Goal: Task Accomplishment & Management: Use online tool/utility

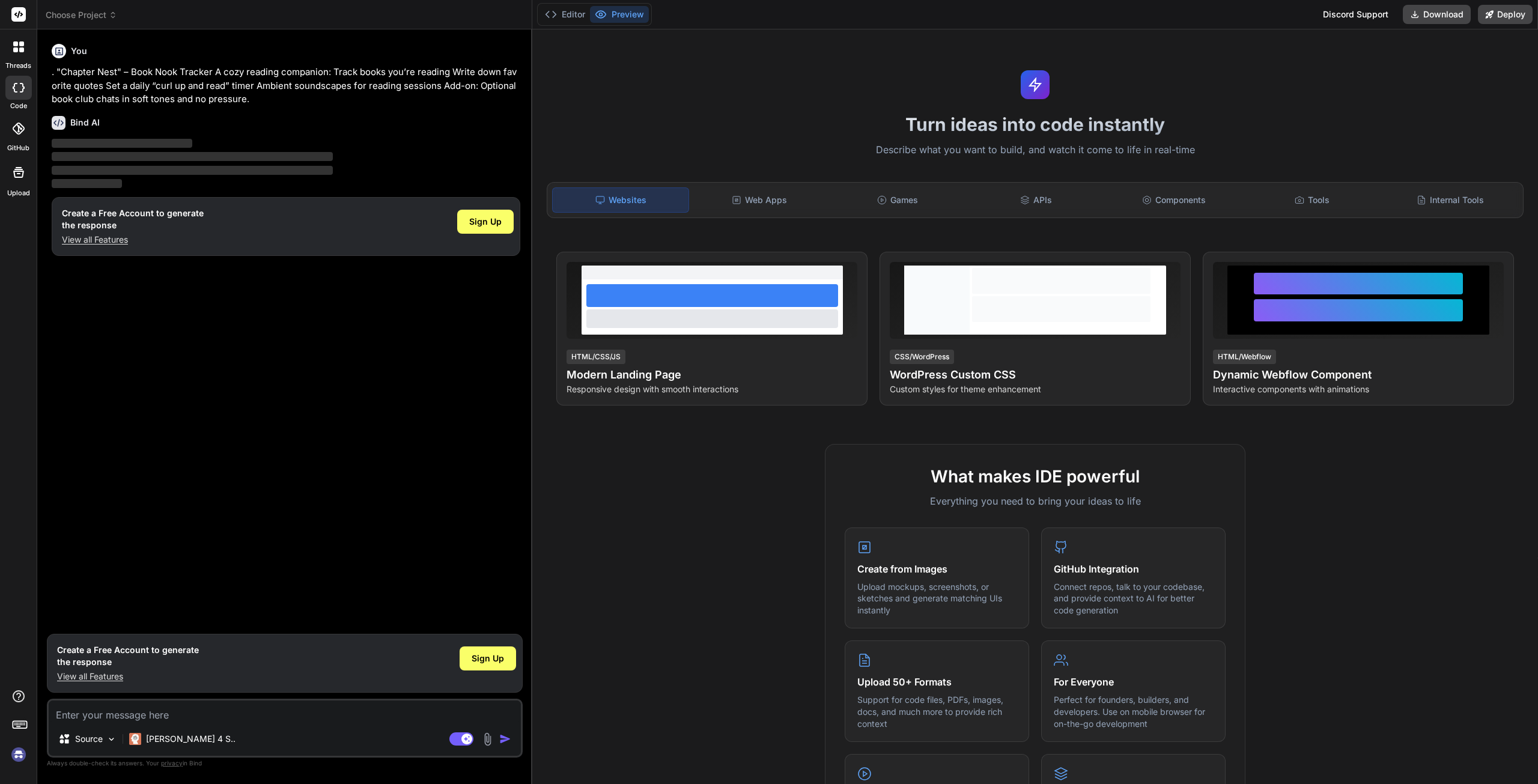
type textarea "x"
click at [764, 202] on div "Web Apps" at bounding box center [759, 200] width 136 height 25
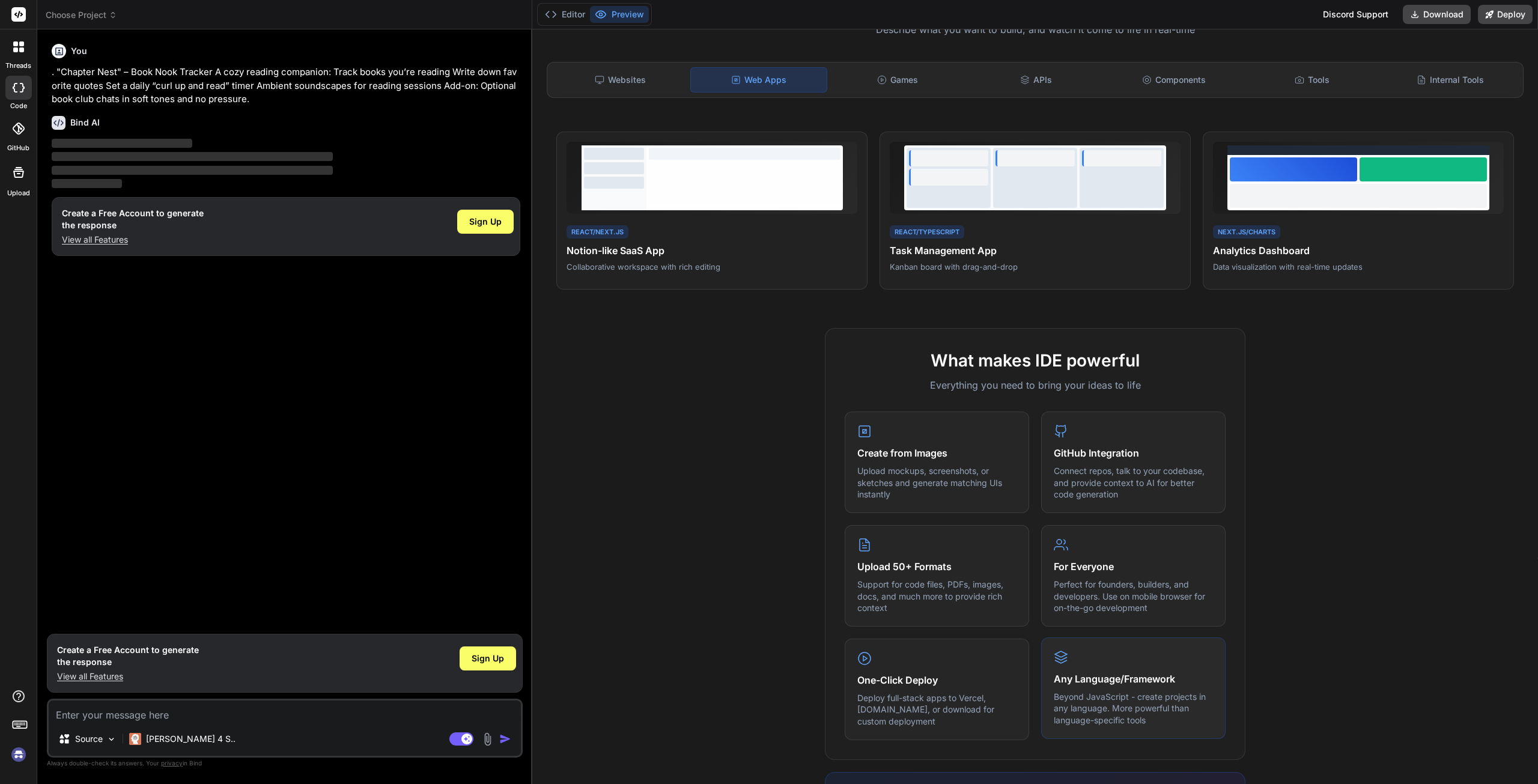
scroll to position [180, 0]
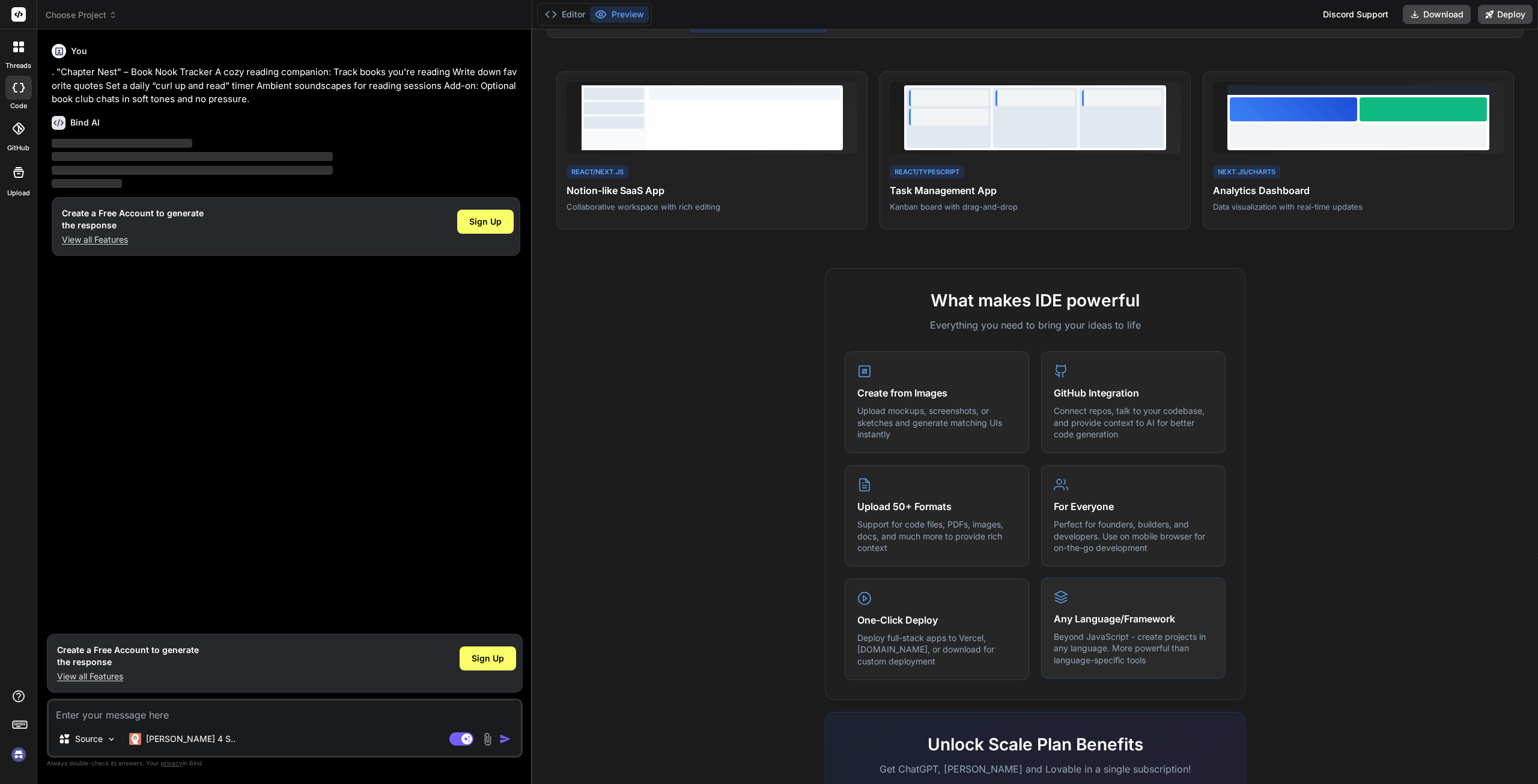
click at [1121, 600] on div "Any Language/Framework Beyond JavaScript - create projects in any language. Mor…" at bounding box center [1133, 628] width 184 height 101
click at [1172, 664] on p "Beyond JavaScript - create projects in any language. More powerful than languag…" at bounding box center [1133, 648] width 159 height 35
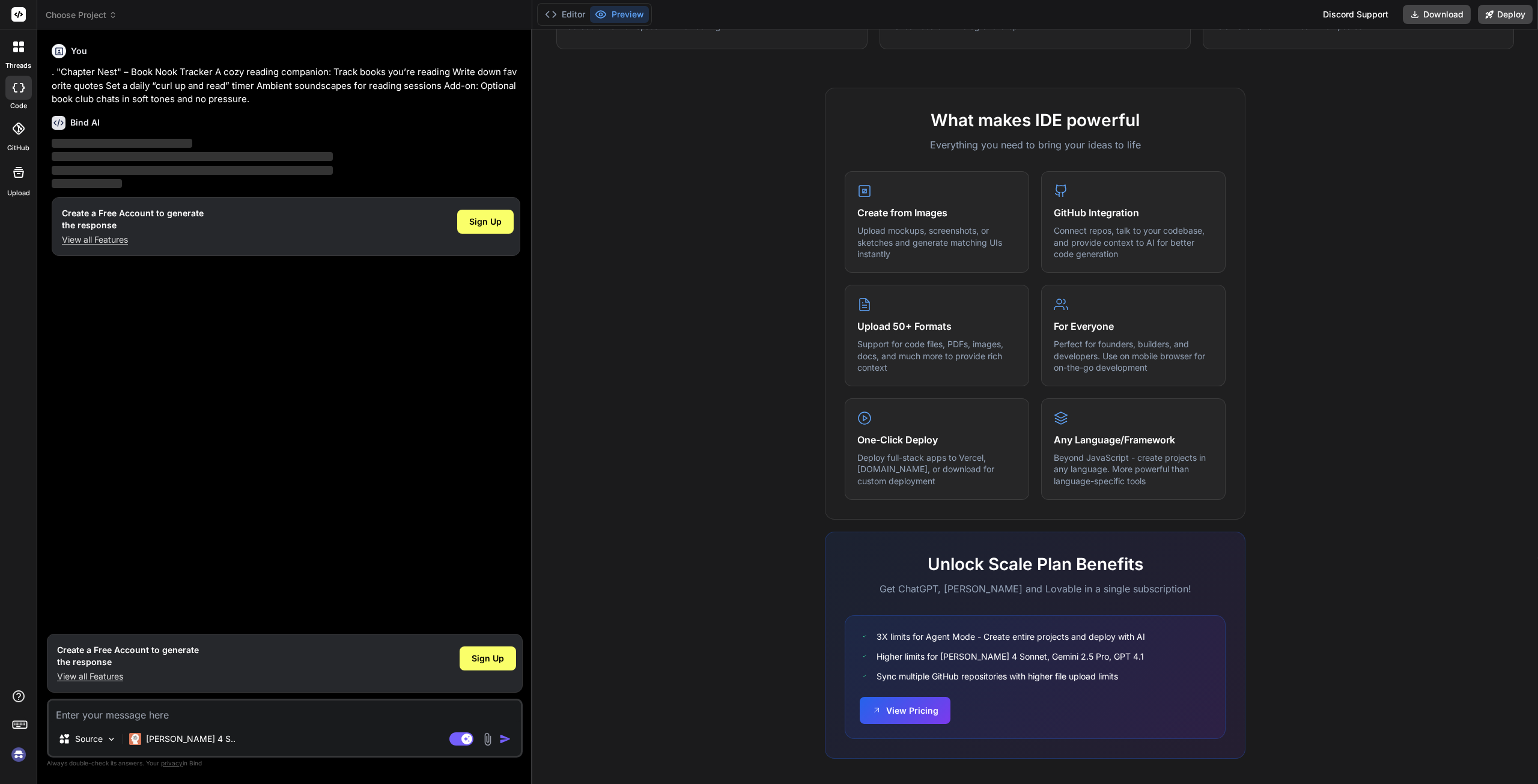
scroll to position [367, 0]
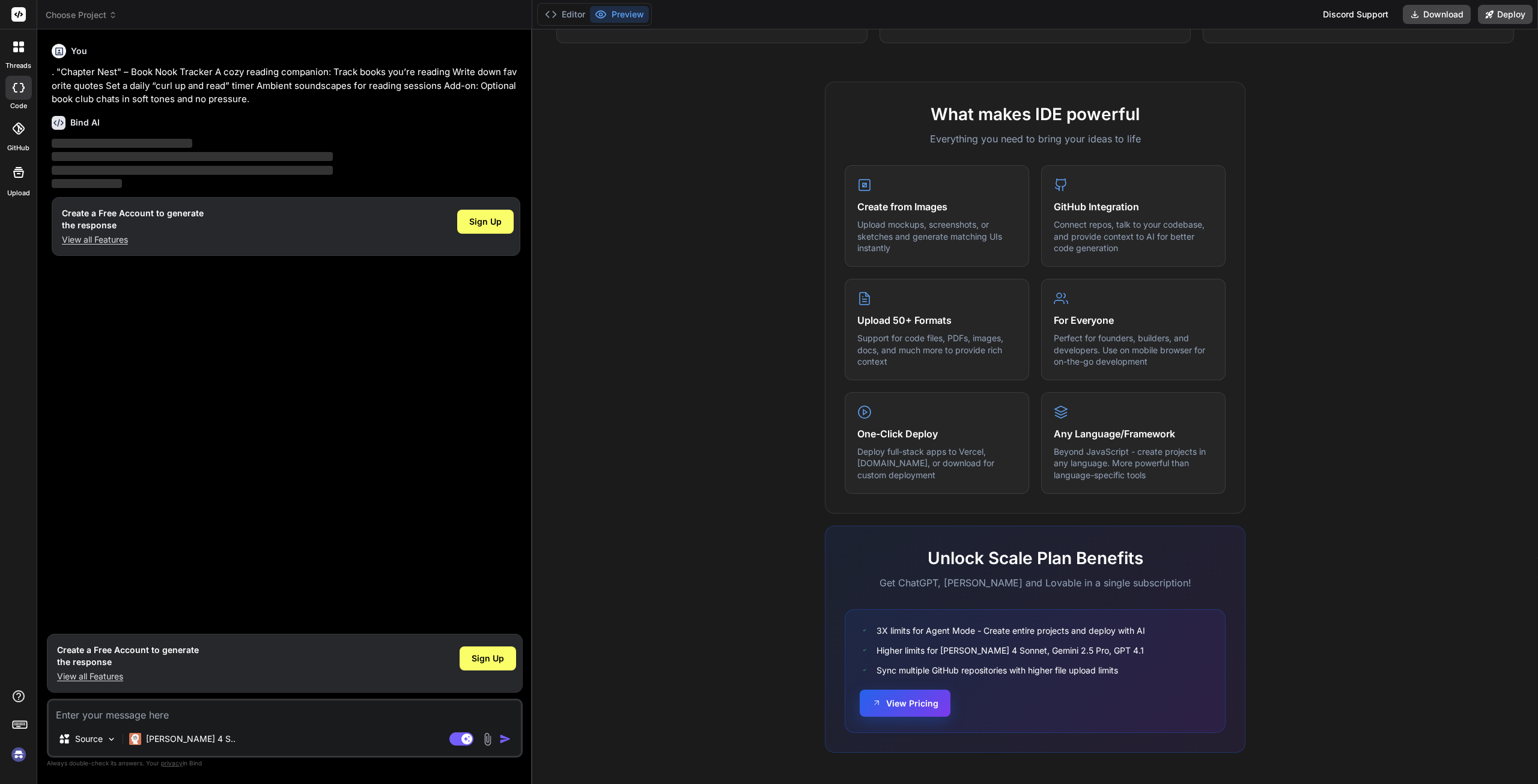
click at [929, 702] on button "View Pricing" at bounding box center [905, 703] width 91 height 27
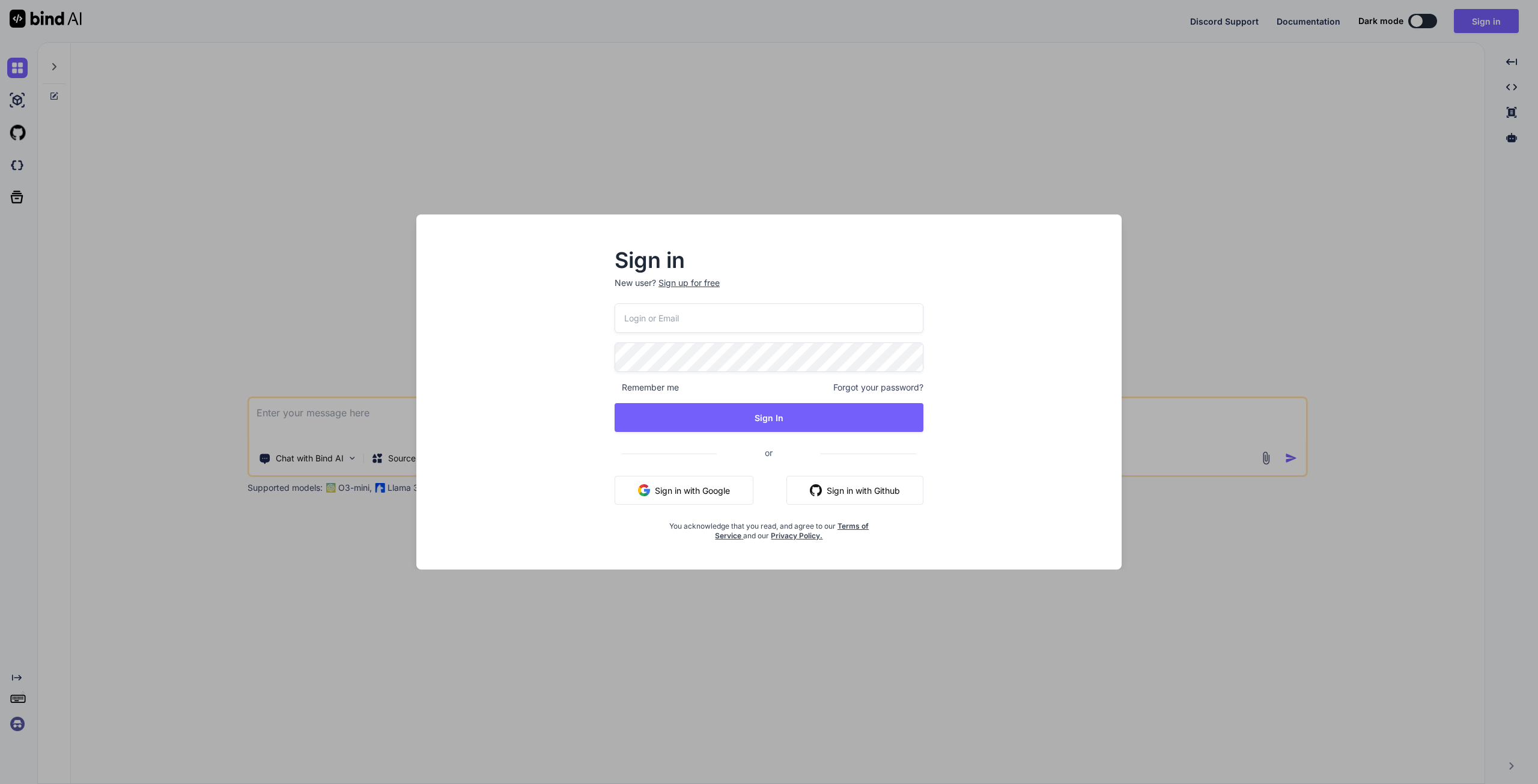
drag, startPoint x: 645, startPoint y: 103, endPoint x: 658, endPoint y: 1, distance: 102.8
click at [645, 101] on div "Sign in New user? Sign up for free Remember me Forgot your password? Sign In or…" at bounding box center [769, 392] width 1538 height 784
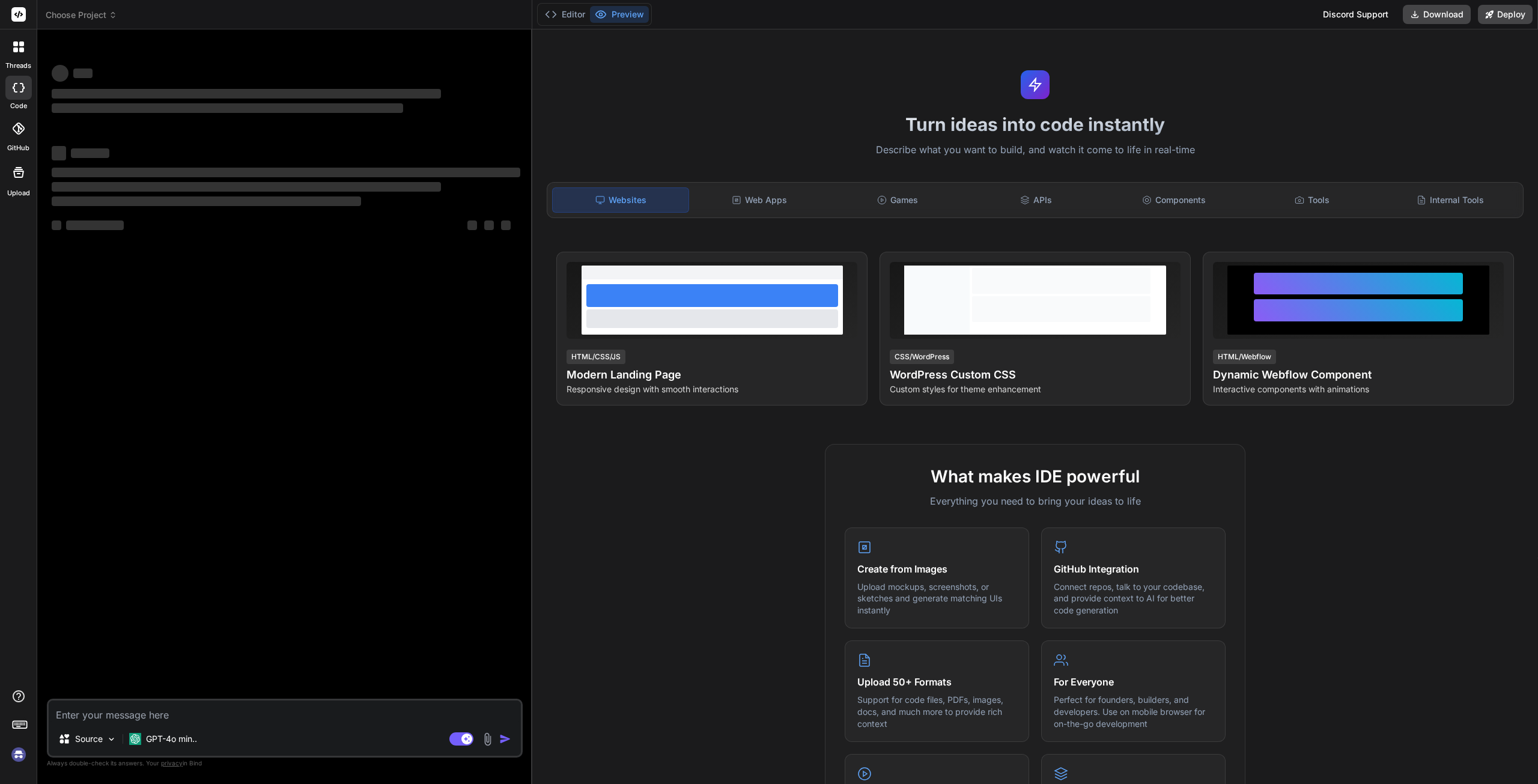
type textarea "x"
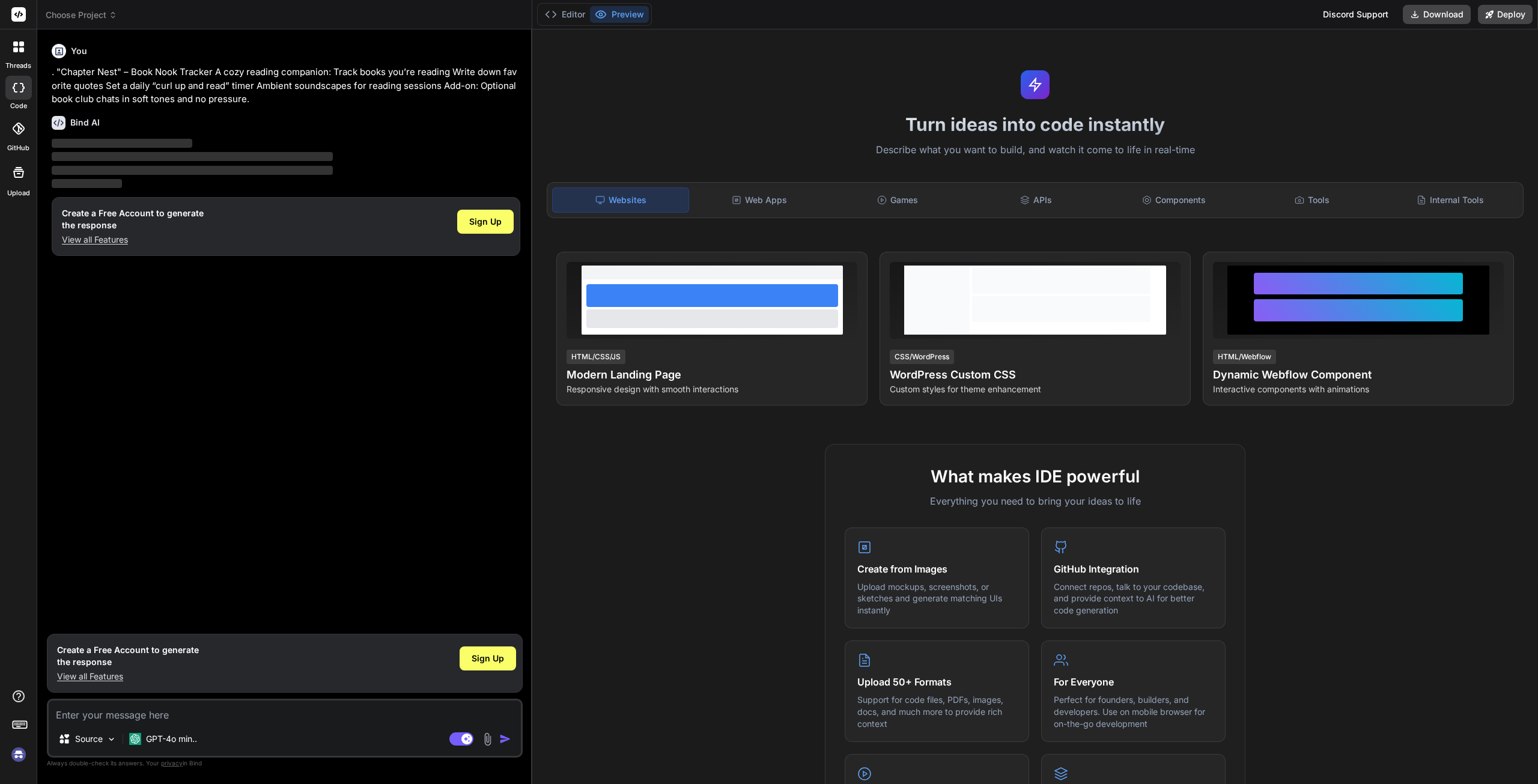
click at [10, 130] on div at bounding box center [19, 129] width 27 height 27
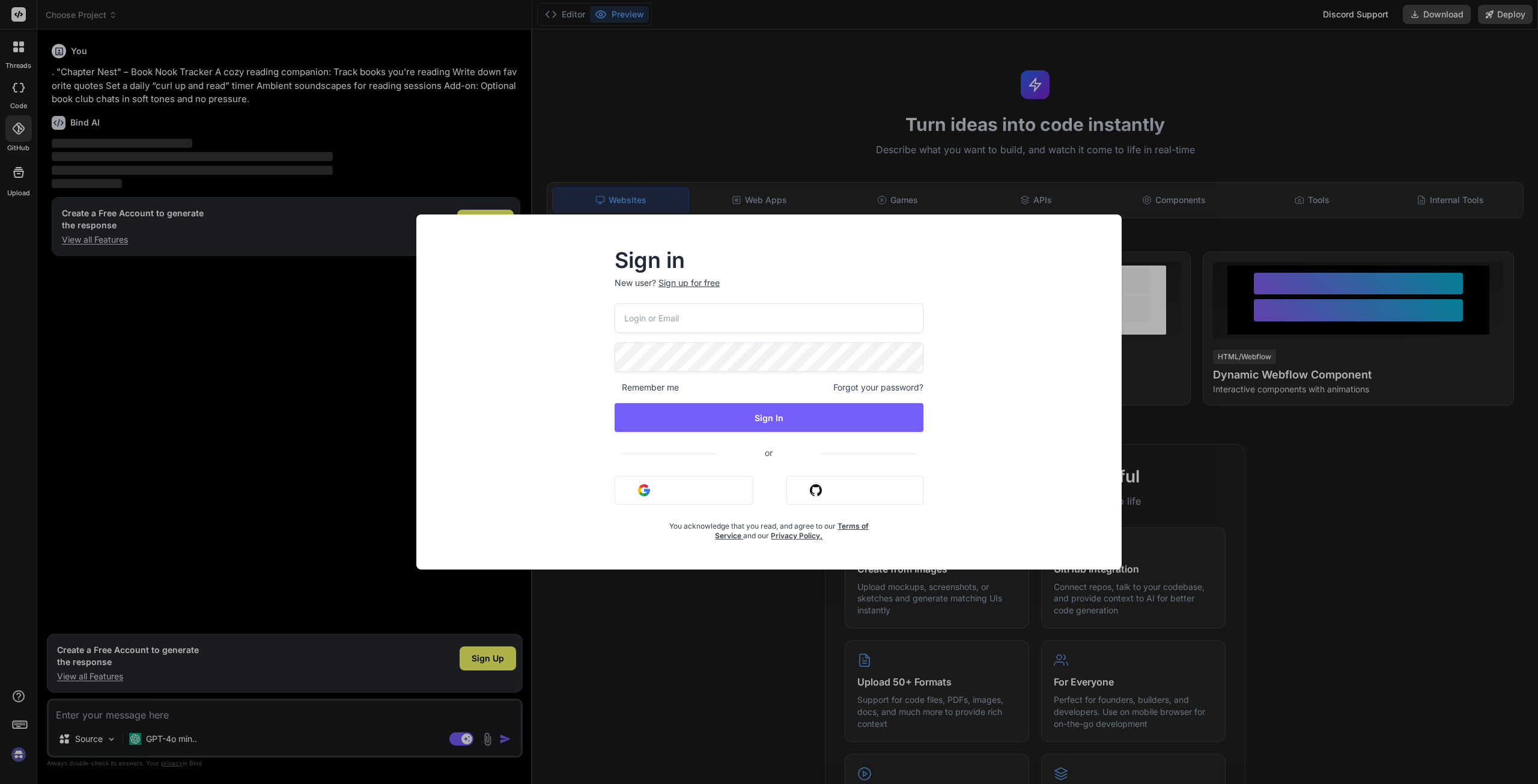
drag, startPoint x: 160, startPoint y: 471, endPoint x: 305, endPoint y: 460, distance: 145.4
click at [193, 463] on div "Sign in New user? Sign up for free Remember me Forgot your password? Sign In or…" at bounding box center [769, 392] width 1538 height 784
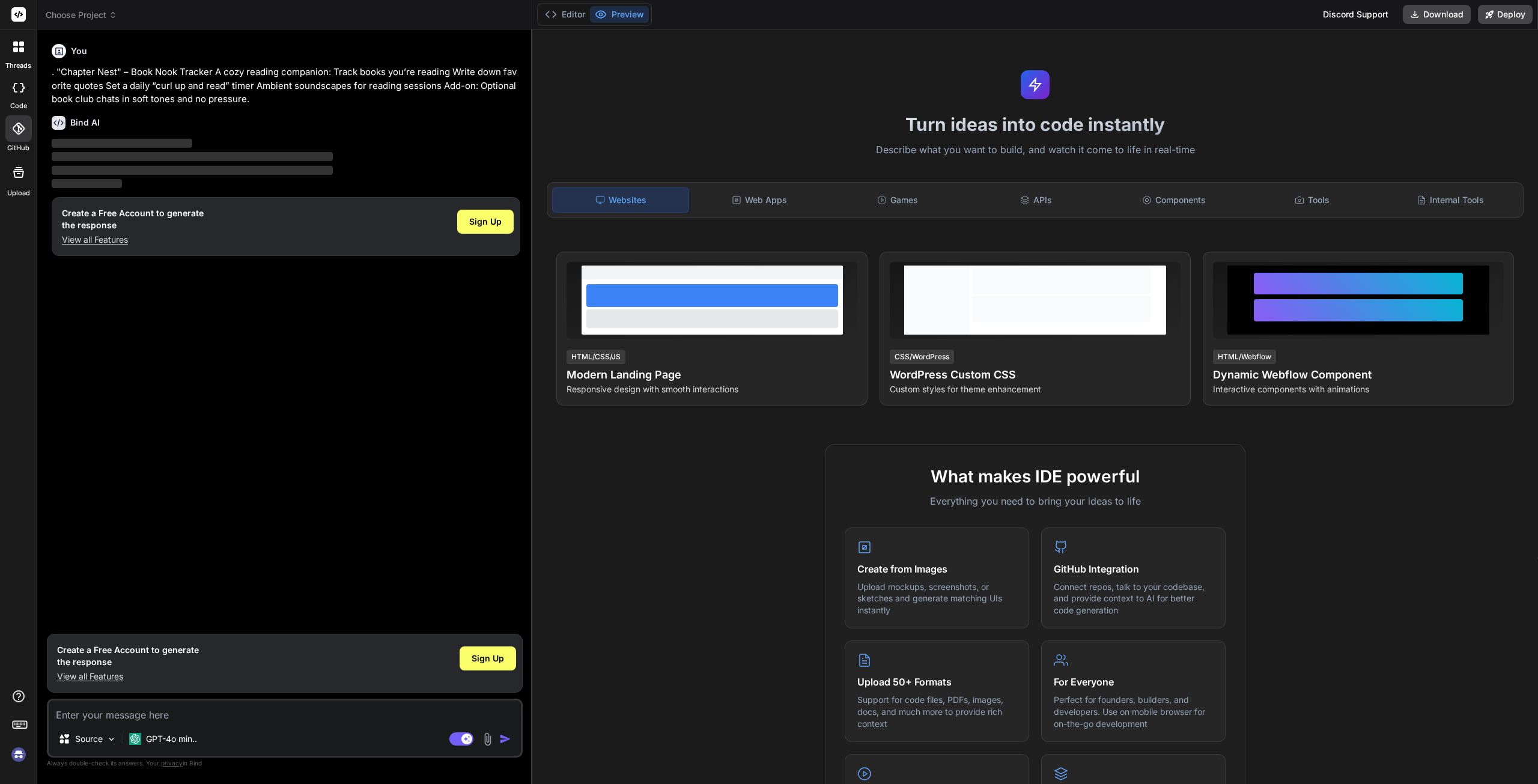
click at [114, 714] on textarea at bounding box center [285, 711] width 473 height 22
paste textarea ". "Chapter Nest" – Book Nook Tracker A cozy reading companion: Track books you’…"
type textarea ". "Chapter Nest" – Book Nook Tracker A cozy reading companion: Track books you’…"
type textarea "x"
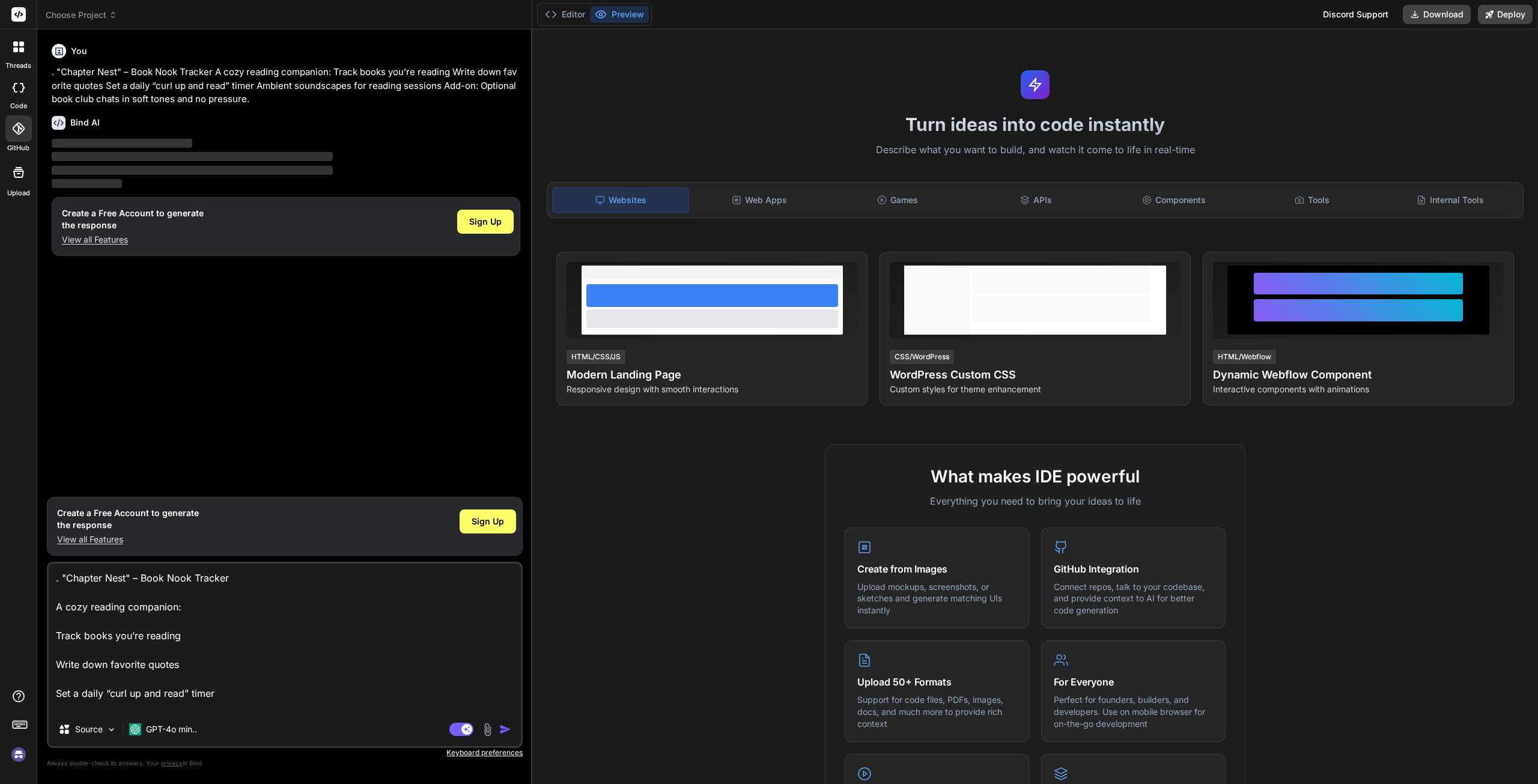
scroll to position [44, 0]
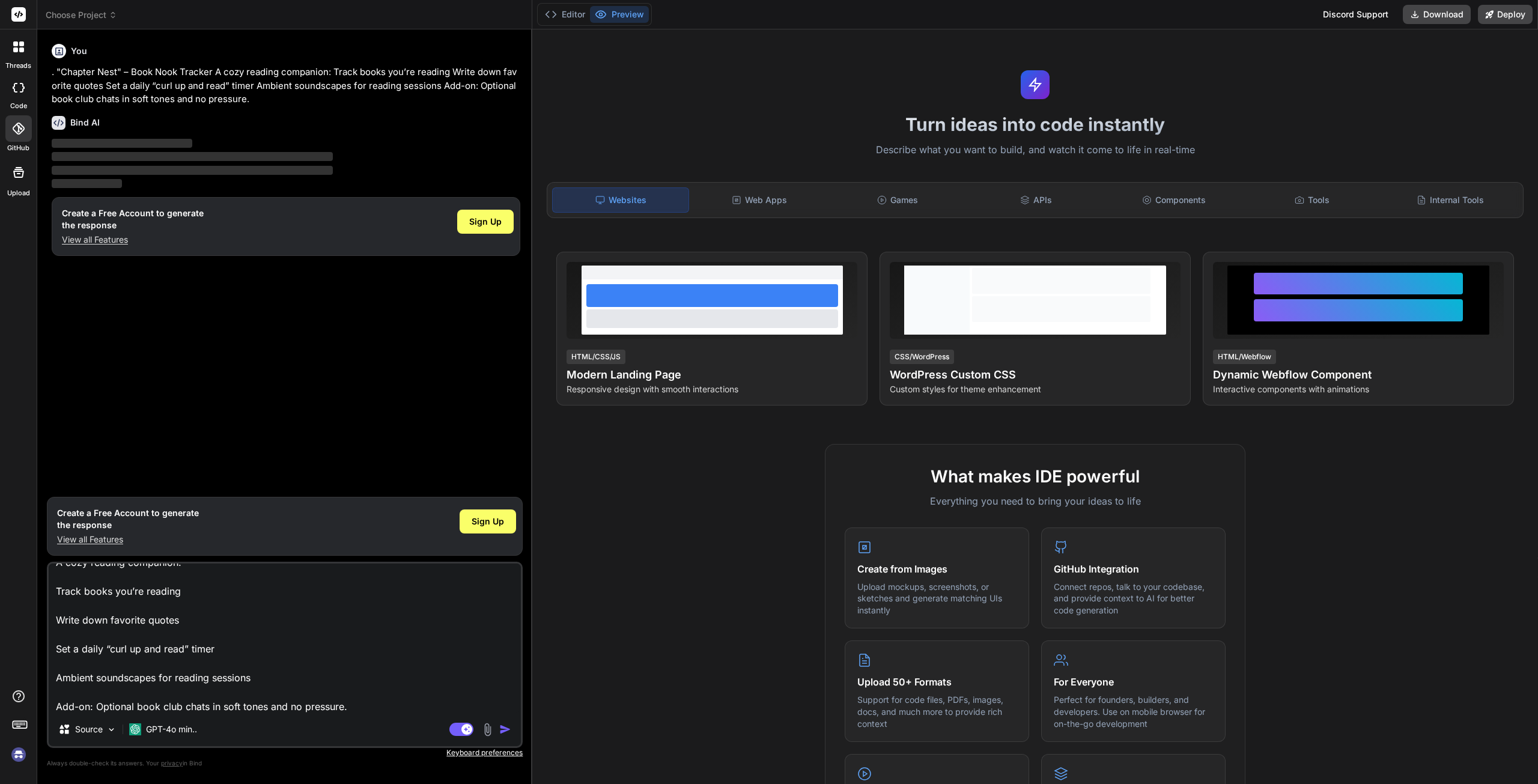
type textarea ". "Chapter Nest" – Book Nook Tracker A cozy reading companion: Track books you’…"
click at [502, 734] on img "button" at bounding box center [505, 729] width 12 height 12
click at [504, 728] on img "button" at bounding box center [505, 729] width 12 height 12
click at [504, 732] on img "button" at bounding box center [505, 729] width 12 height 12
click at [383, 648] on textarea ". "Chapter Nest" – Book Nook Tracker A cozy reading companion: Track books you’…" at bounding box center [285, 638] width 473 height 149
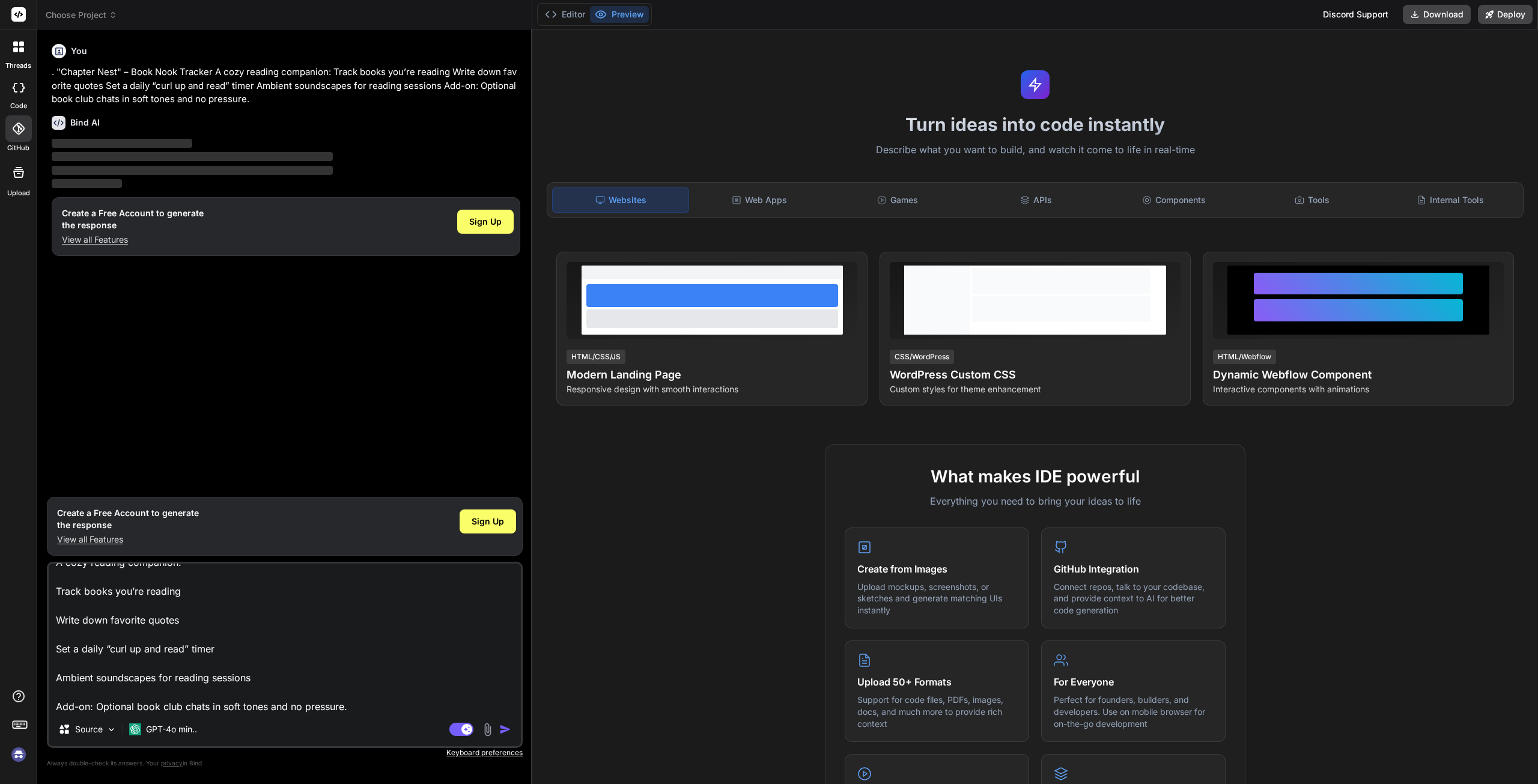
click at [502, 731] on img "button" at bounding box center [505, 729] width 12 height 12
click at [488, 524] on span "Sign Up" at bounding box center [488, 521] width 32 height 12
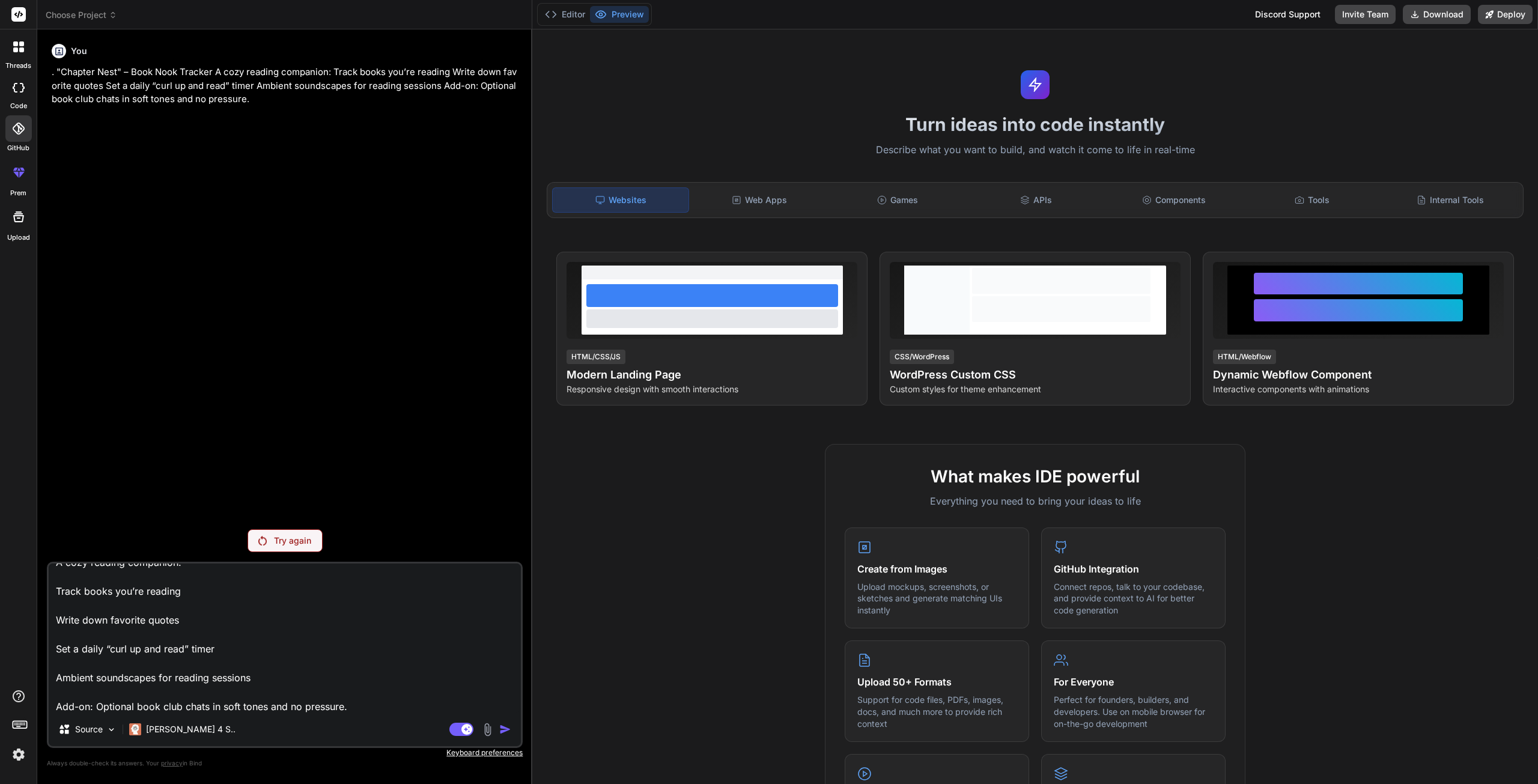
click at [272, 538] on div "Try again" at bounding box center [285, 541] width 75 height 23
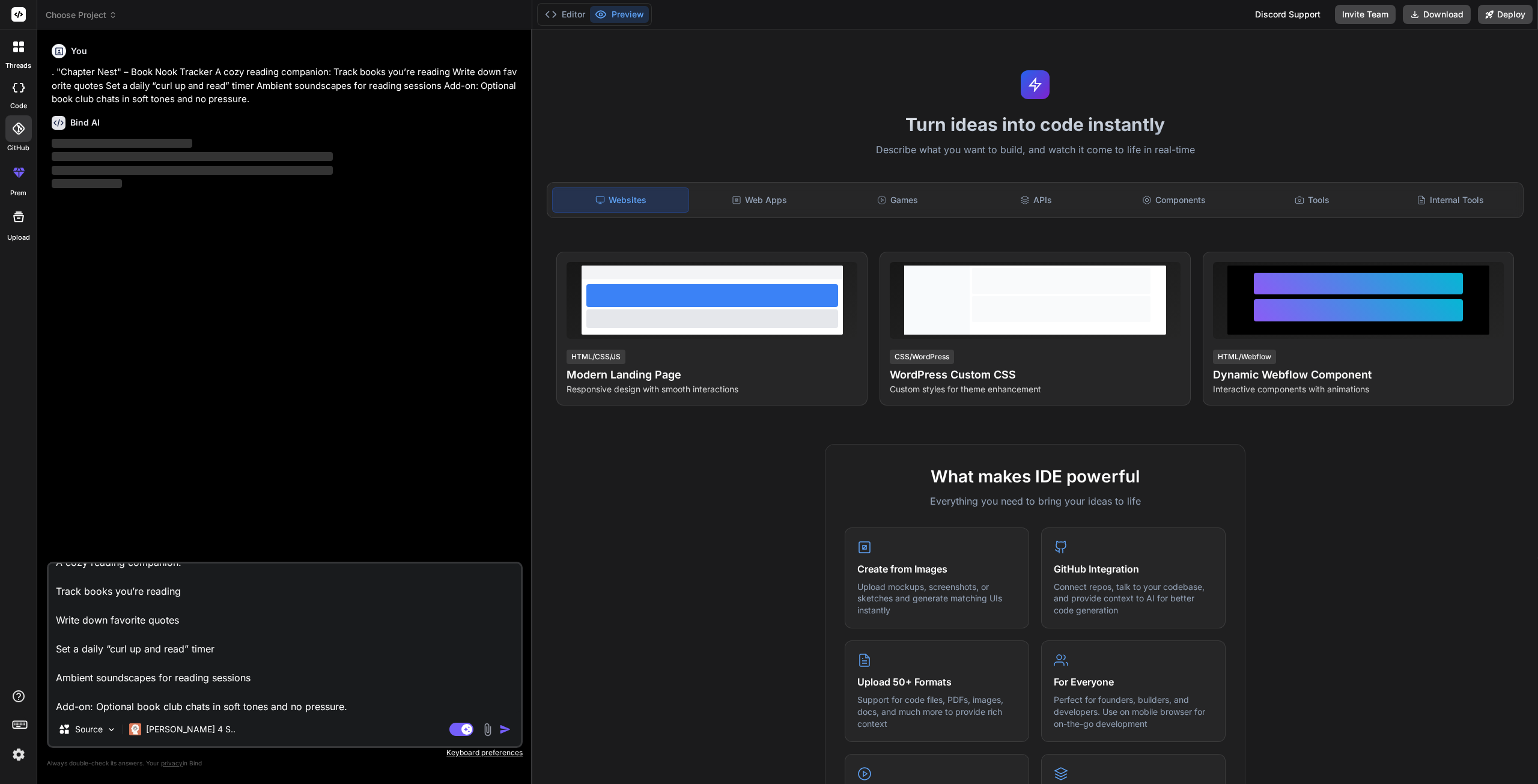
type textarea "x"
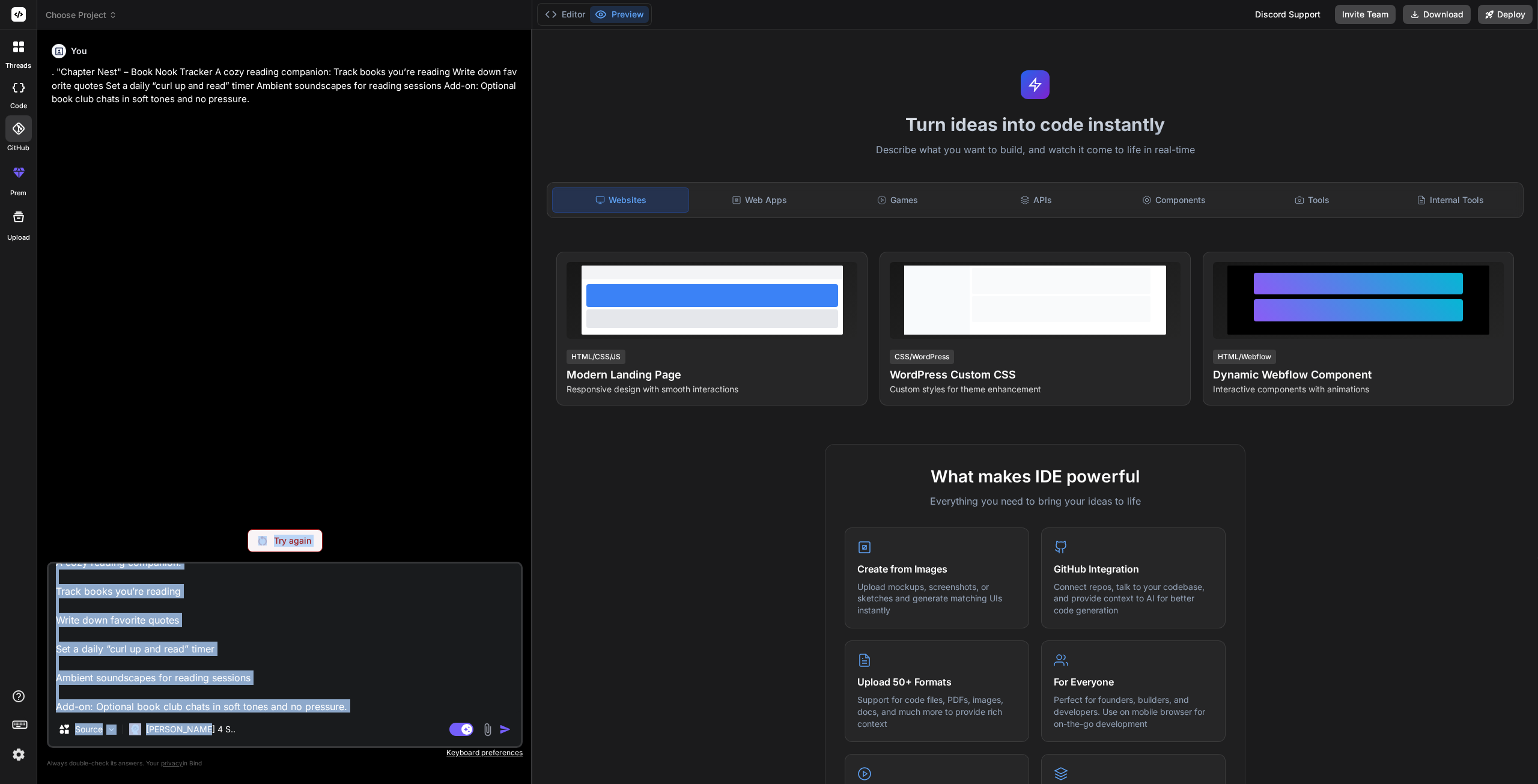
drag, startPoint x: 371, startPoint y: 736, endPoint x: 65, endPoint y: 555, distance: 355.5
click at [65, 555] on div "You . "Chapter Nest" – Book Nook Tracker A cozy reading companion: Track books …" at bounding box center [284, 411] width 476 height 744
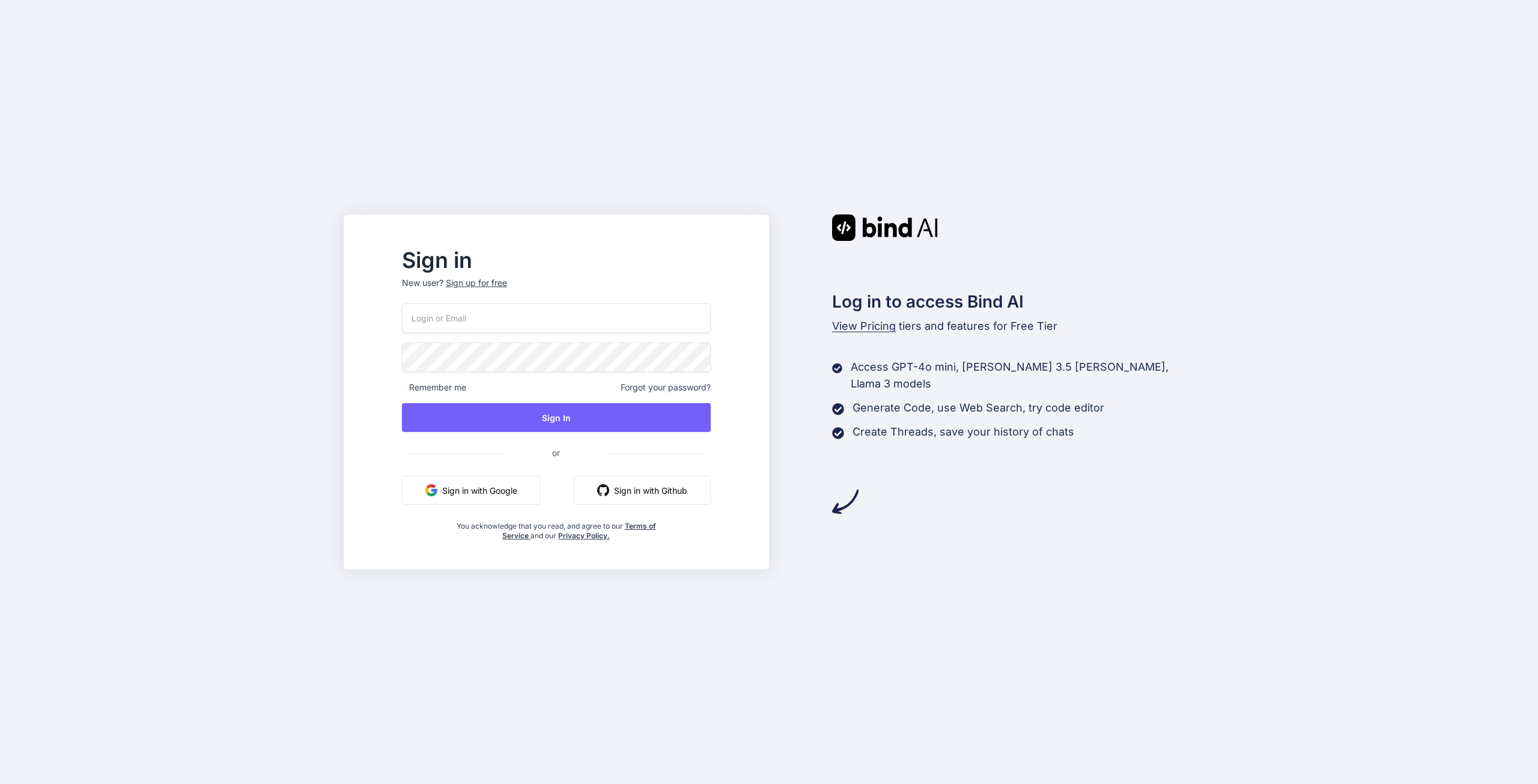
click at [504, 324] on input "email" at bounding box center [557, 318] width 309 height 29
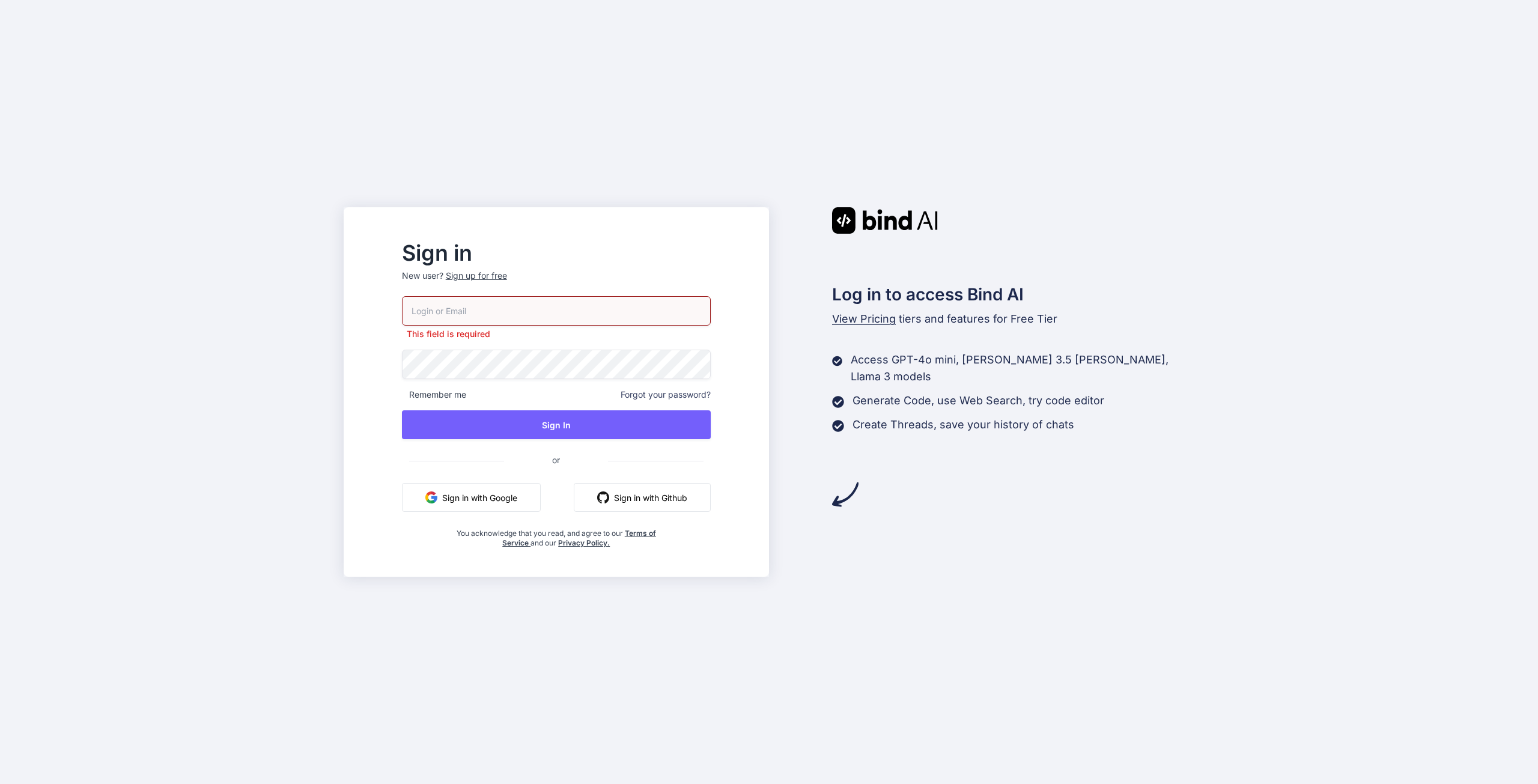
click at [526, 491] on button "Sign in with Google" at bounding box center [471, 498] width 139 height 29
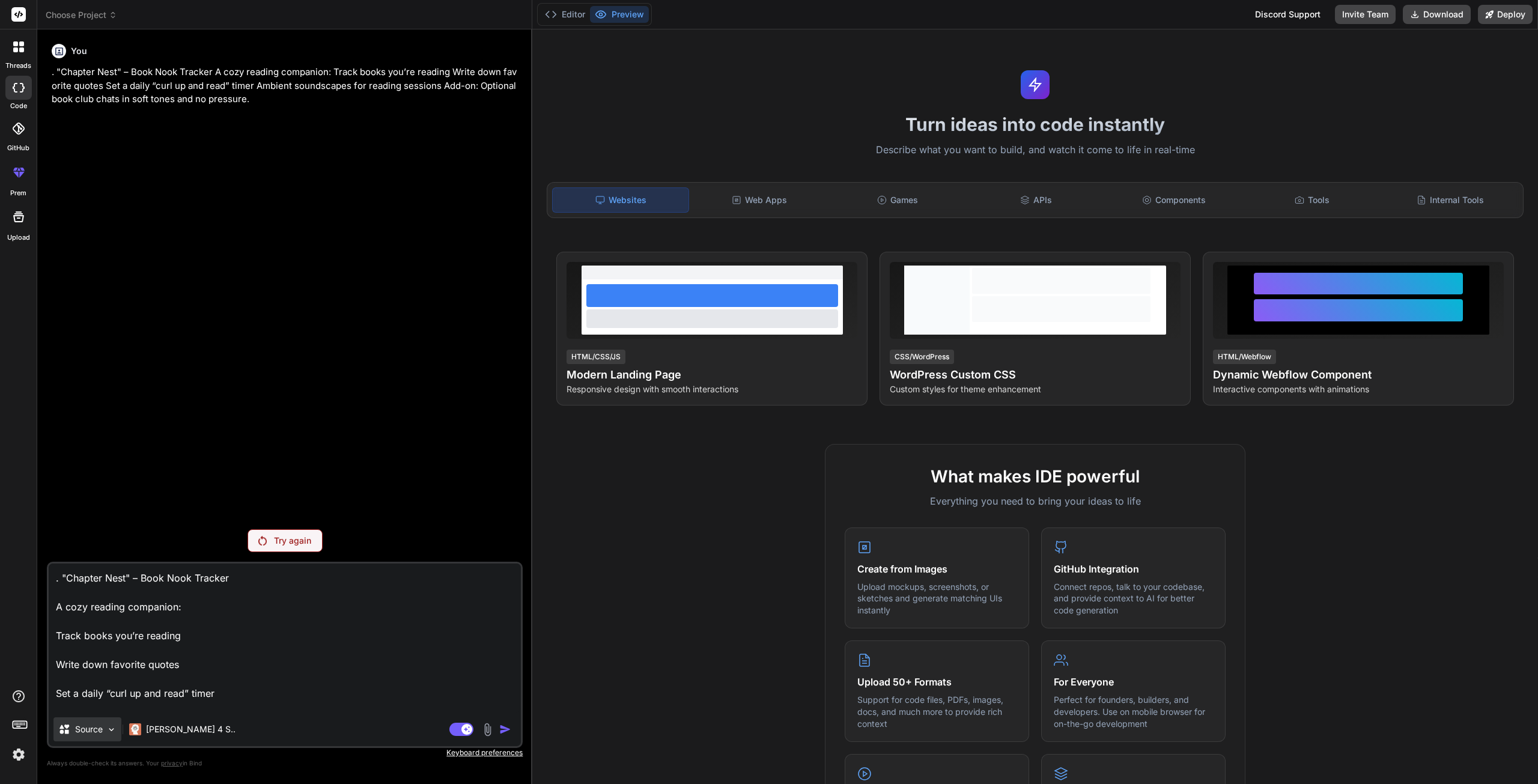
click at [109, 732] on img at bounding box center [111, 730] width 10 height 10
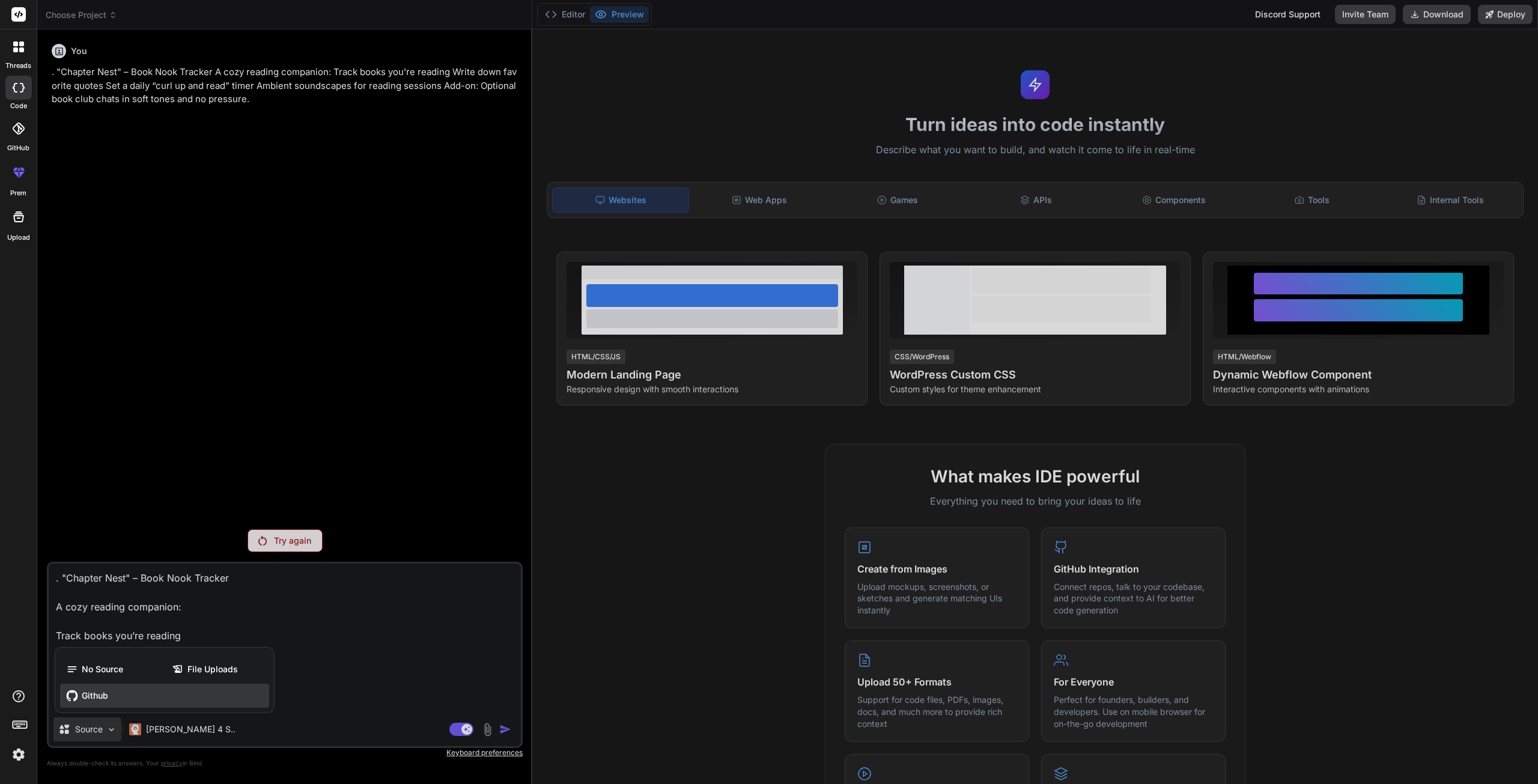
click at [139, 702] on div "Github" at bounding box center [165, 695] width 209 height 24
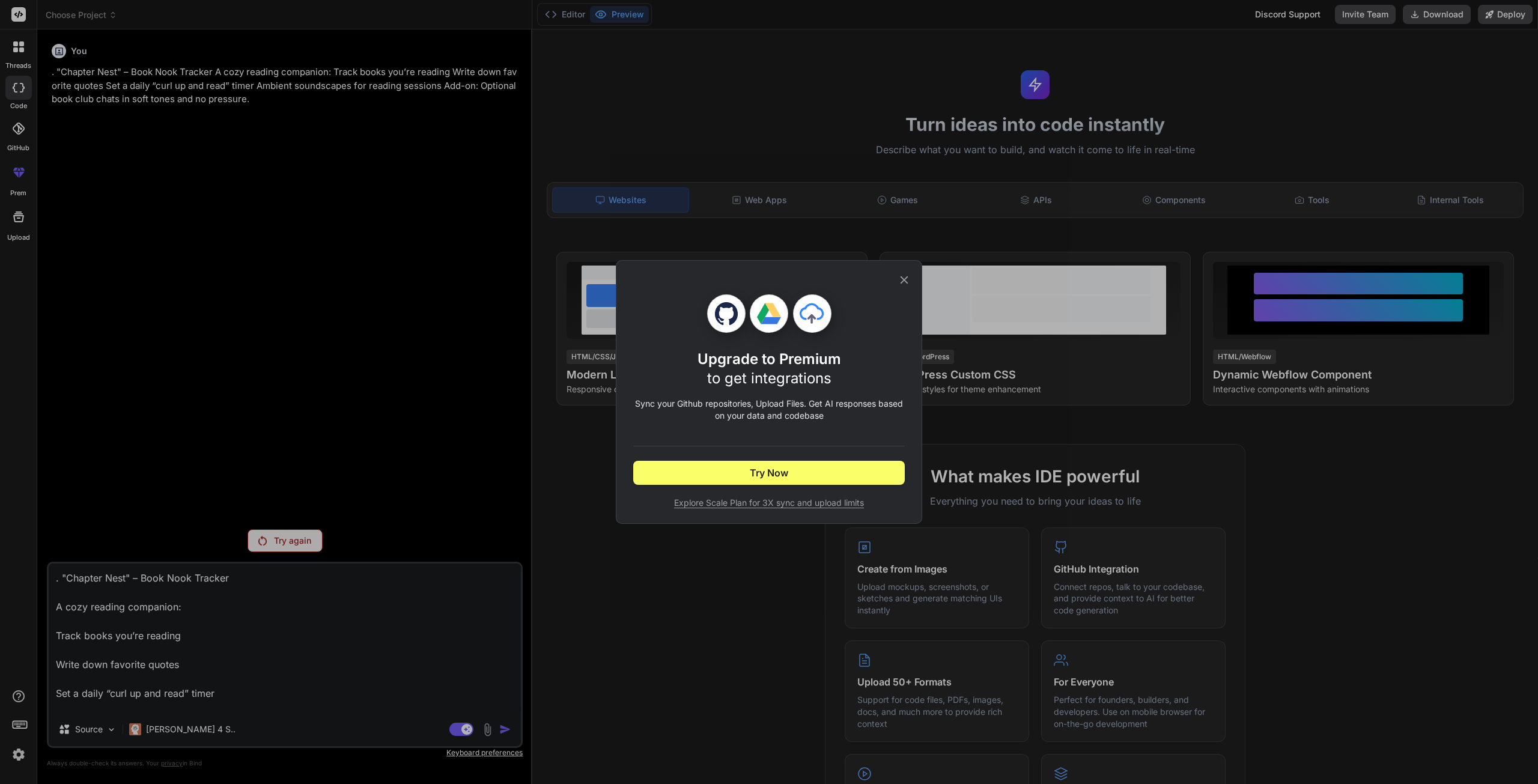
click at [893, 279] on div "Upgrade to Premium to get integrations Sync your Github repositories, Upload Fi…" at bounding box center [769, 392] width 272 height 262
click at [904, 282] on icon at bounding box center [904, 280] width 13 height 13
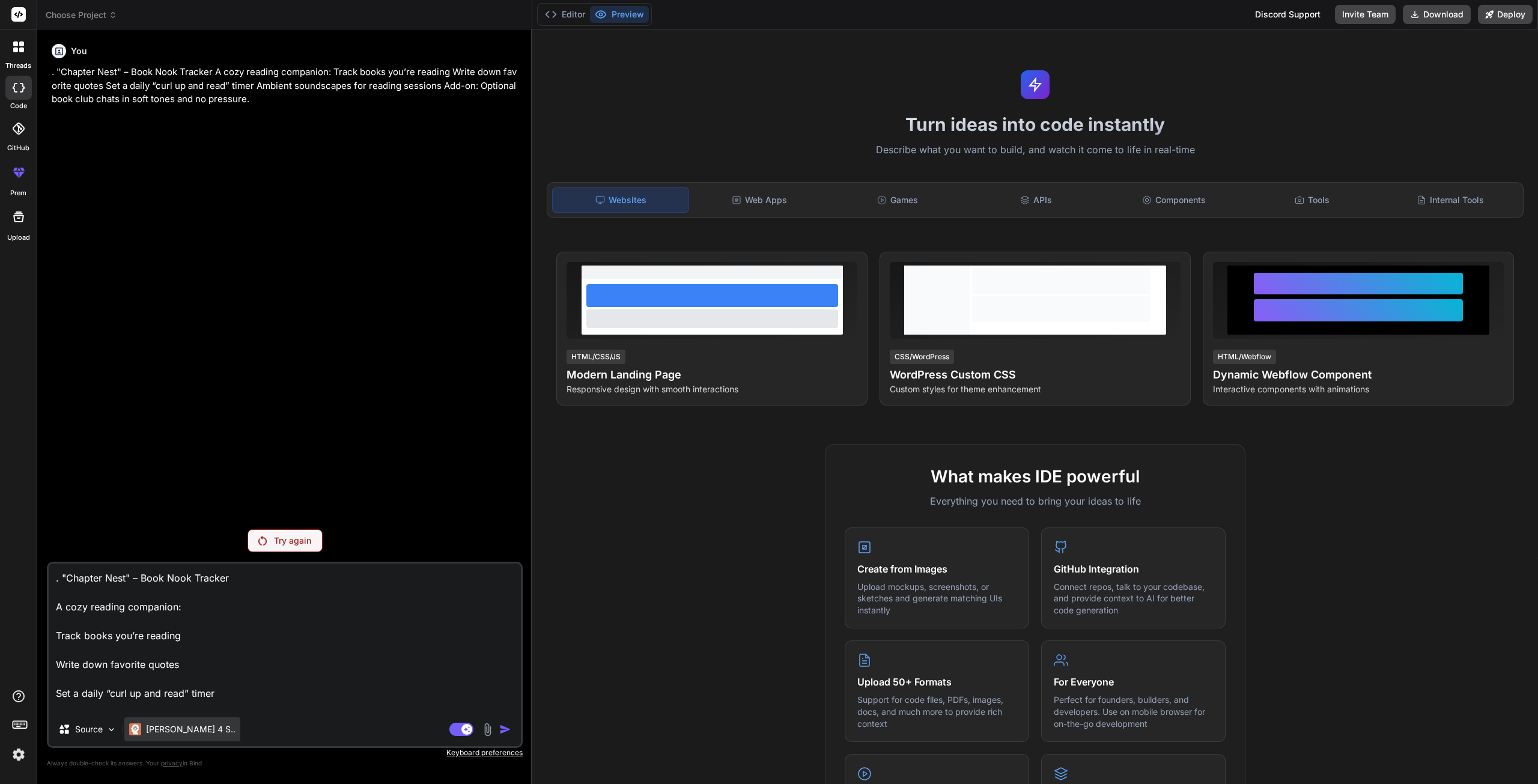
click at [181, 724] on p "[PERSON_NAME] 4 S.." at bounding box center [190, 729] width 89 height 12
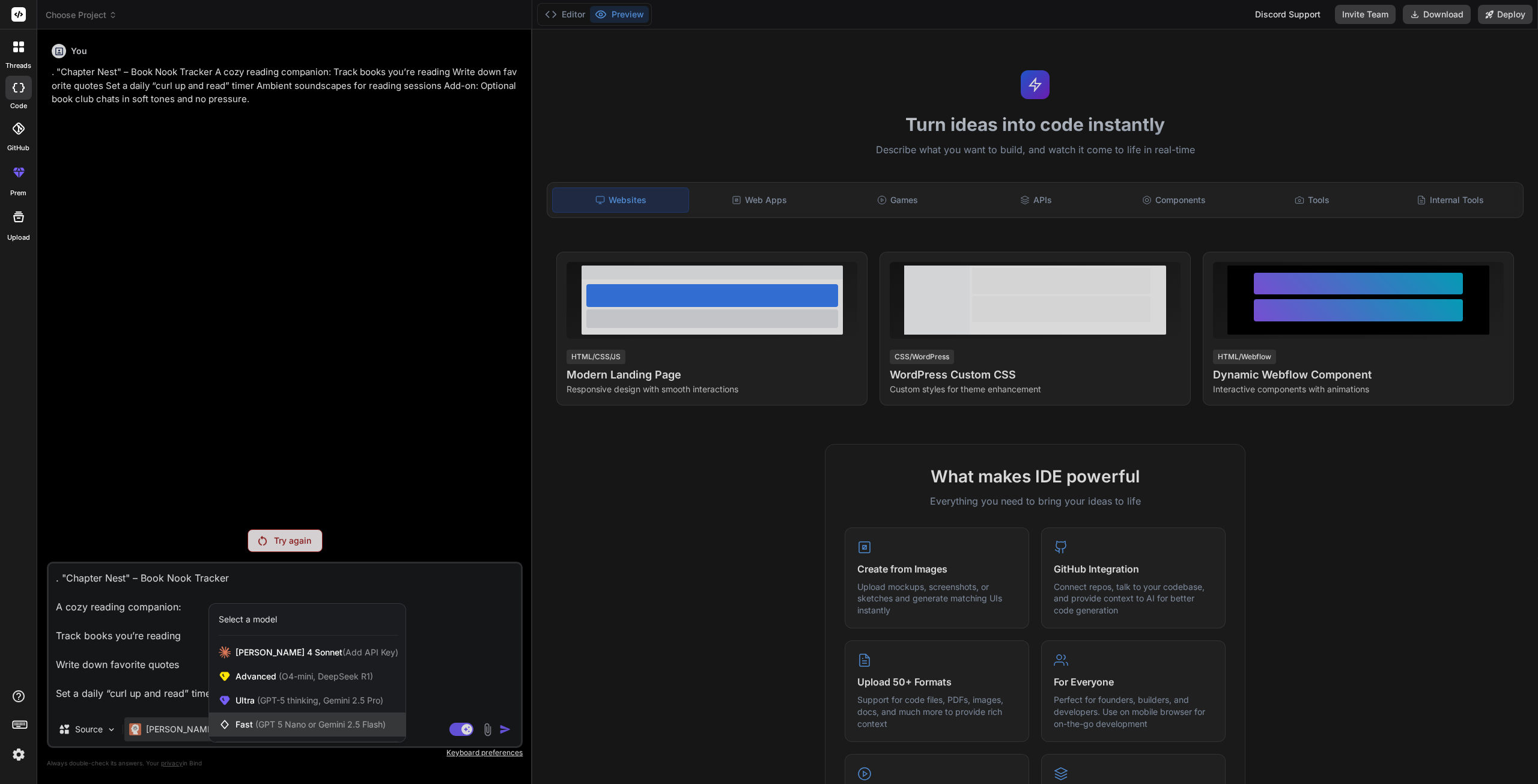
click at [331, 719] on span "(GPT 5 Nano or Gemini 2.5 Flash)" at bounding box center [321, 724] width 130 height 10
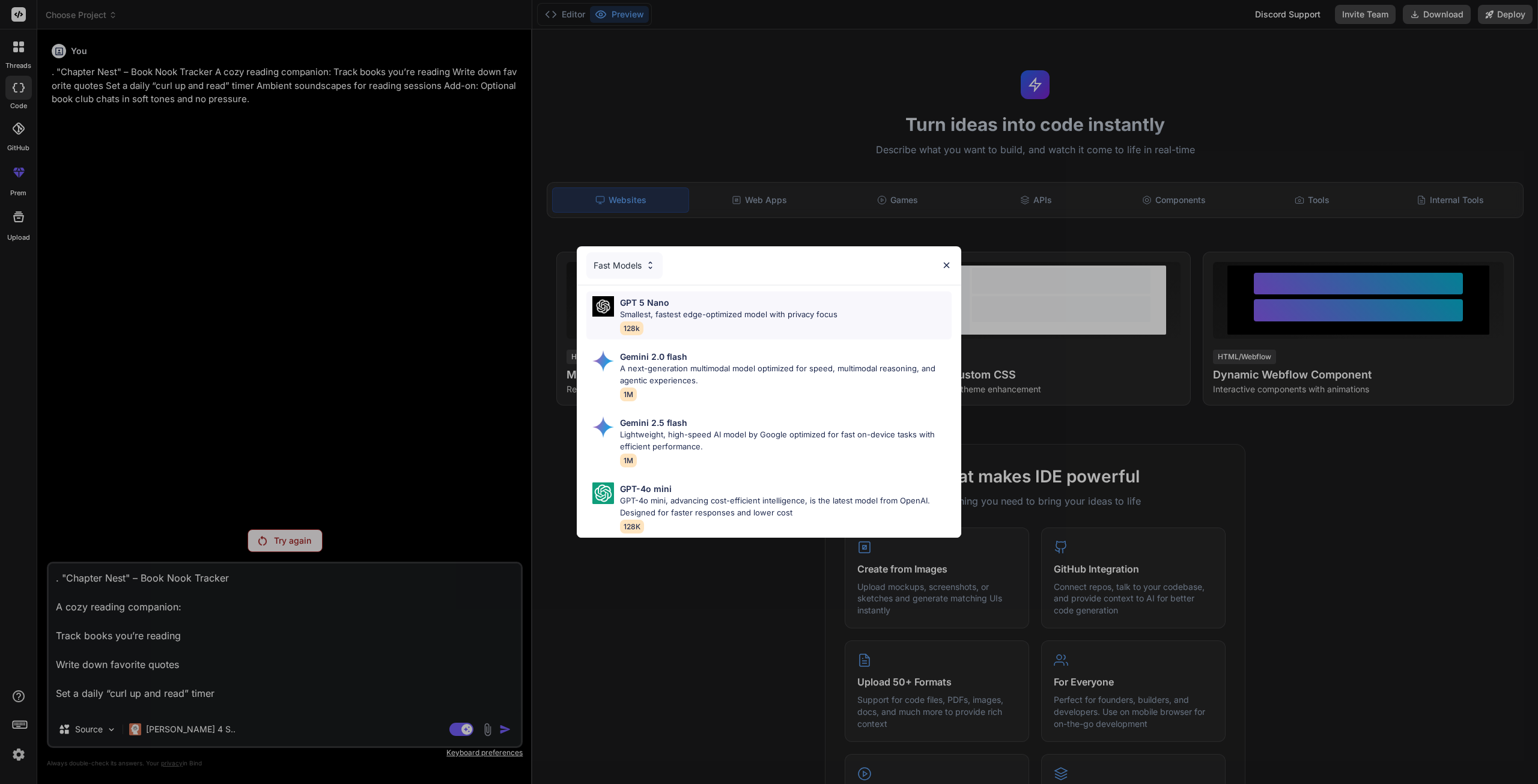
click at [705, 309] on p "Smallest, fastest edge-optimized model with privacy focus" at bounding box center [728, 315] width 217 height 12
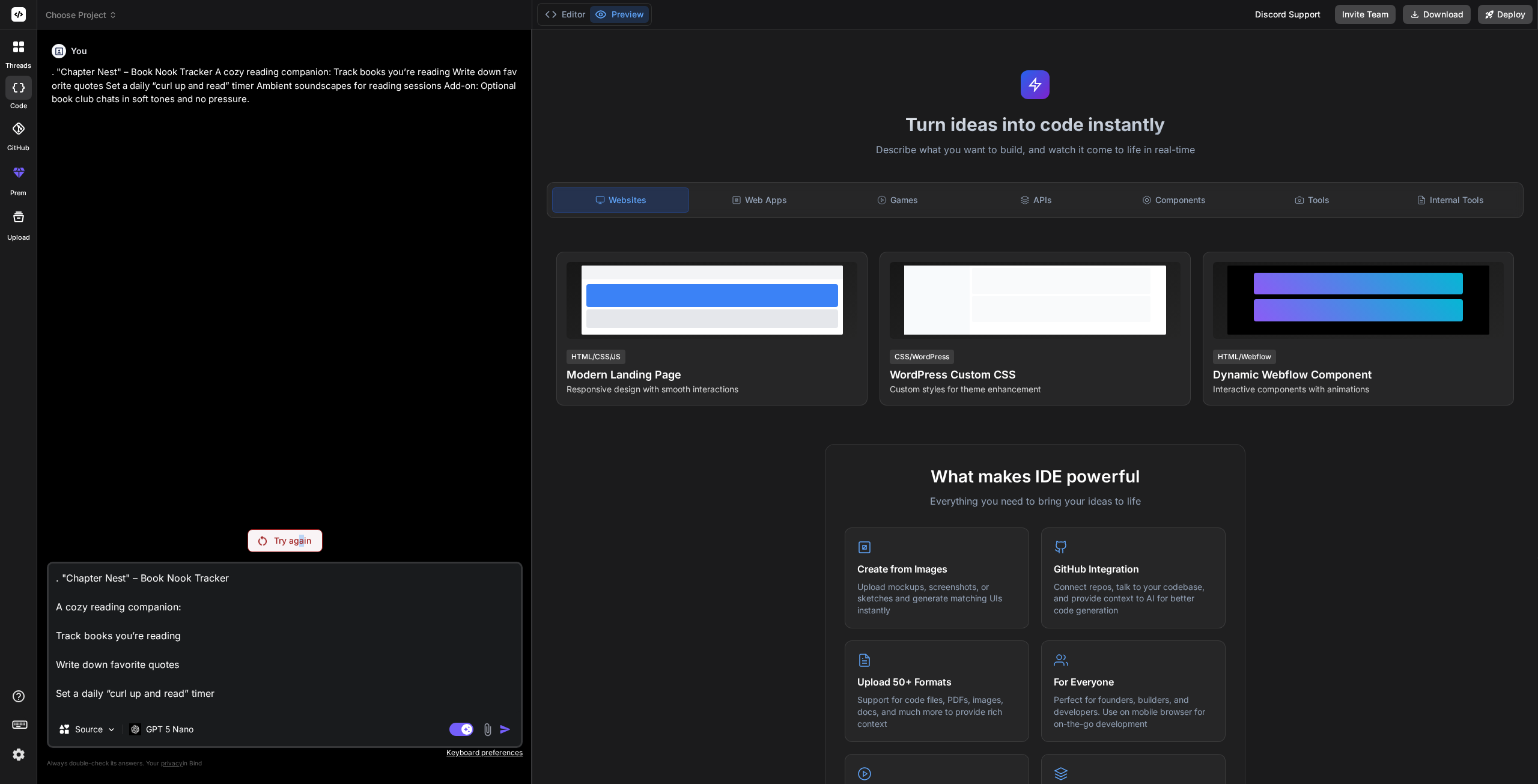
drag, startPoint x: 297, startPoint y: 540, endPoint x: 305, endPoint y: 548, distance: 11.3
click at [305, 548] on div "Try again" at bounding box center [285, 541] width 75 height 23
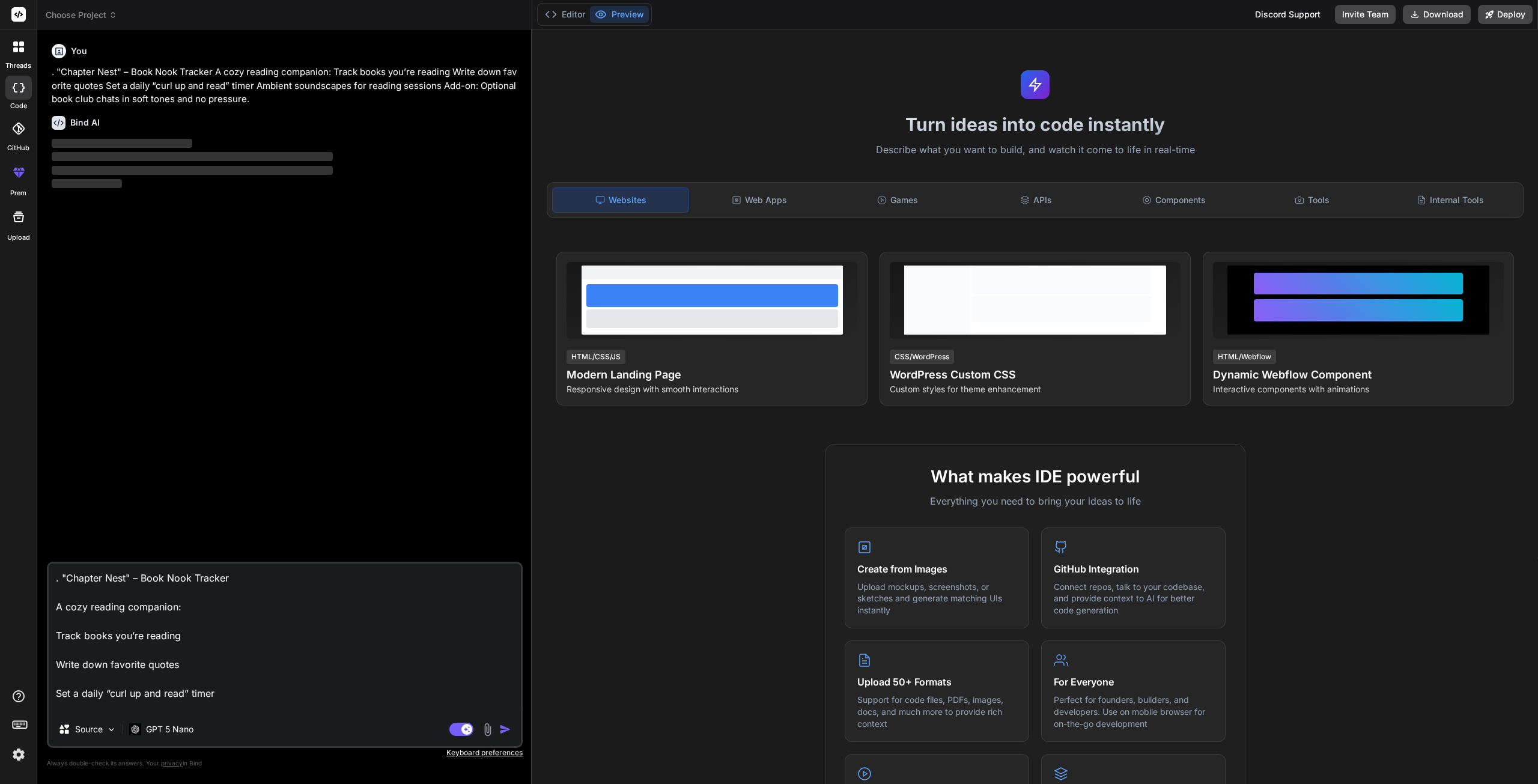
type textarea "x"
